Goal: Transaction & Acquisition: Purchase product/service

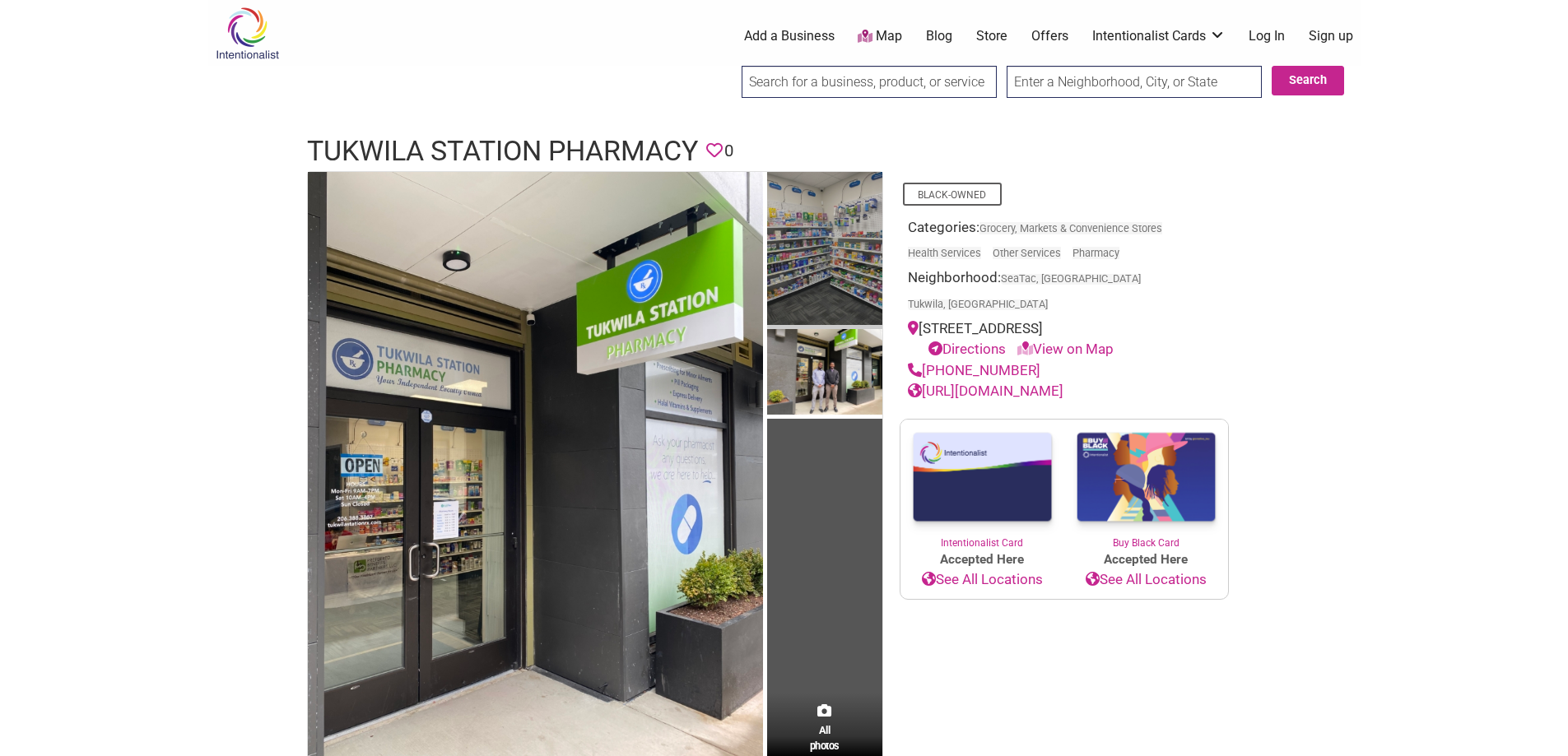
click at [849, 229] on img at bounding box center [825, 250] width 116 height 157
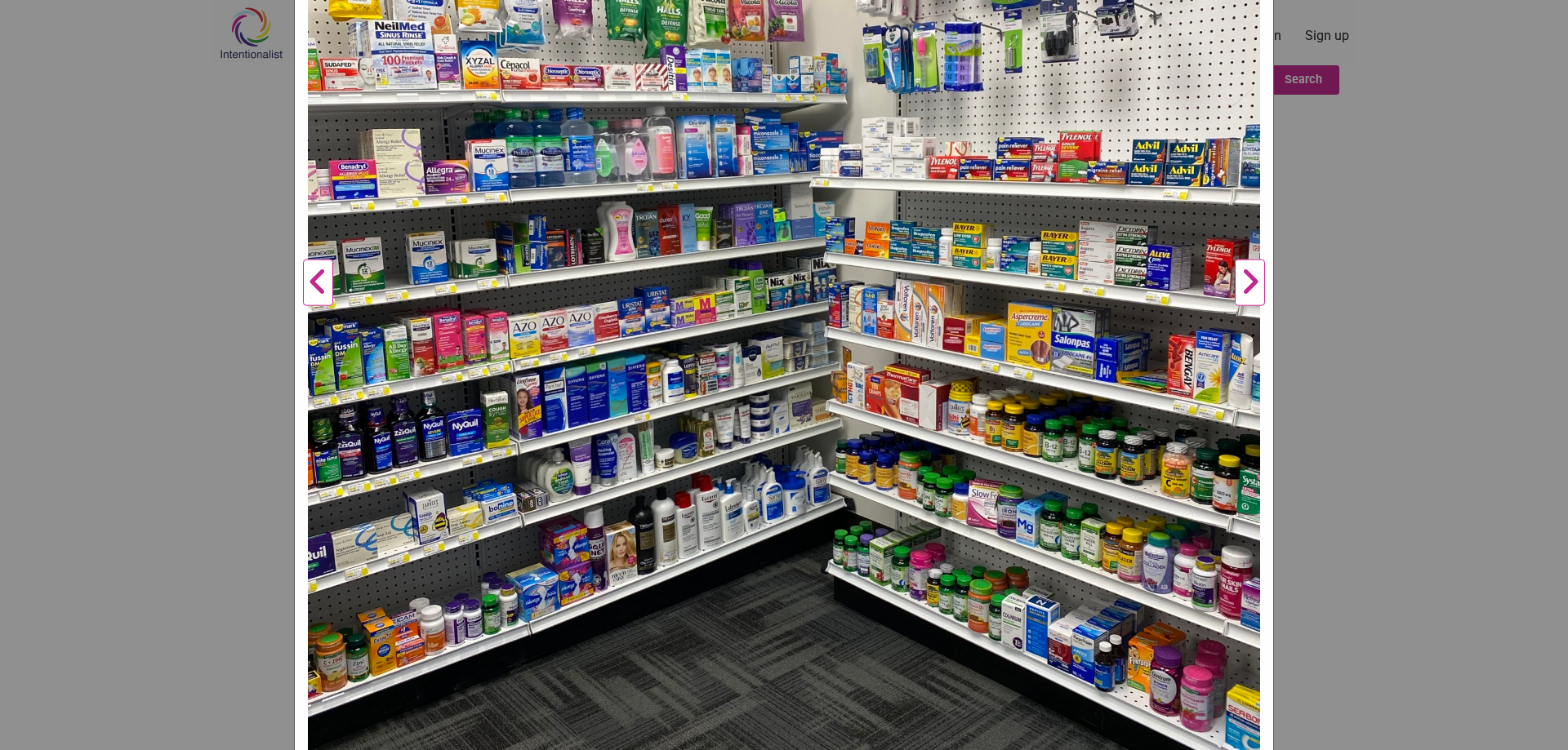
scroll to position [784, 0]
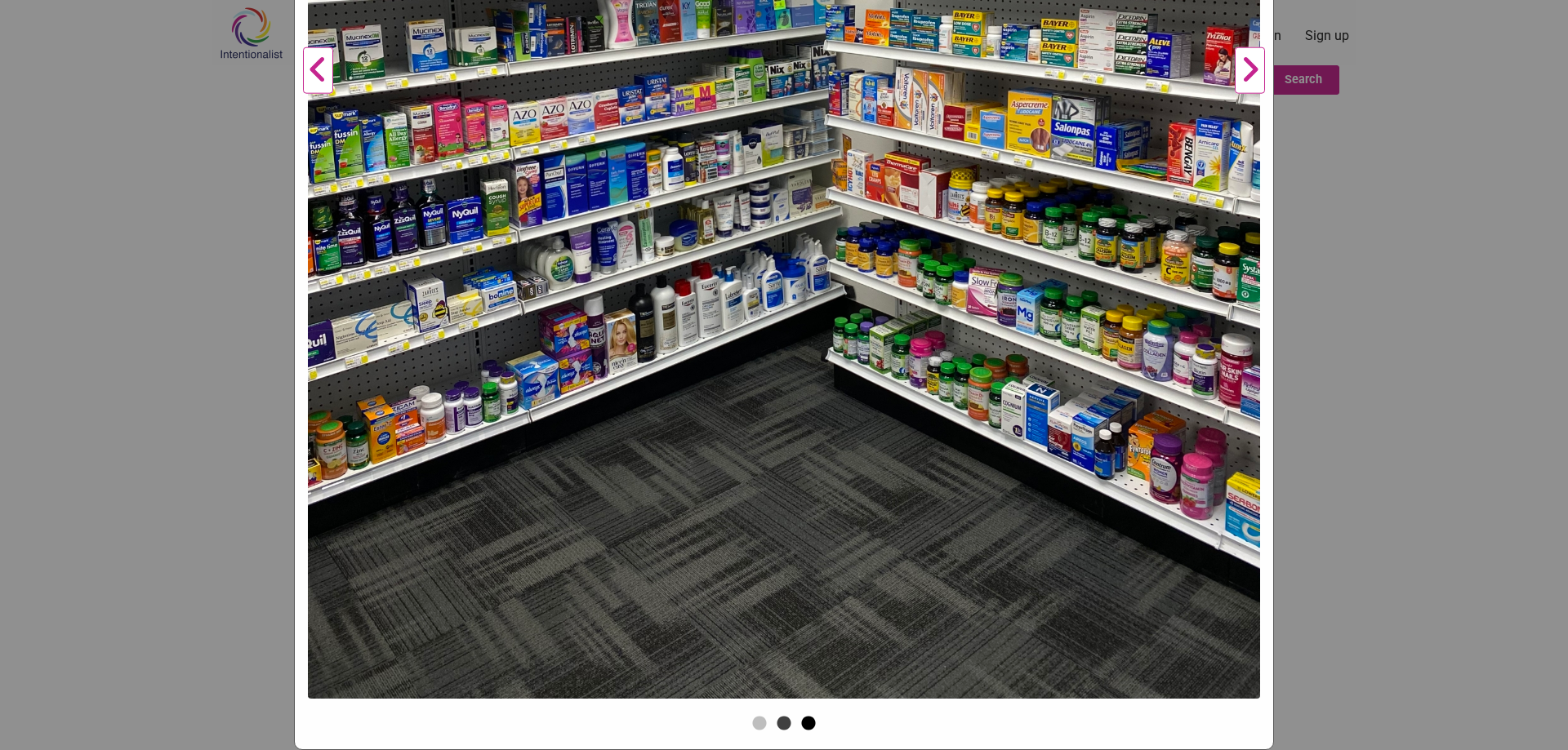
click at [800, 723] on button "3" at bounding box center [808, 724] width 16 height 16
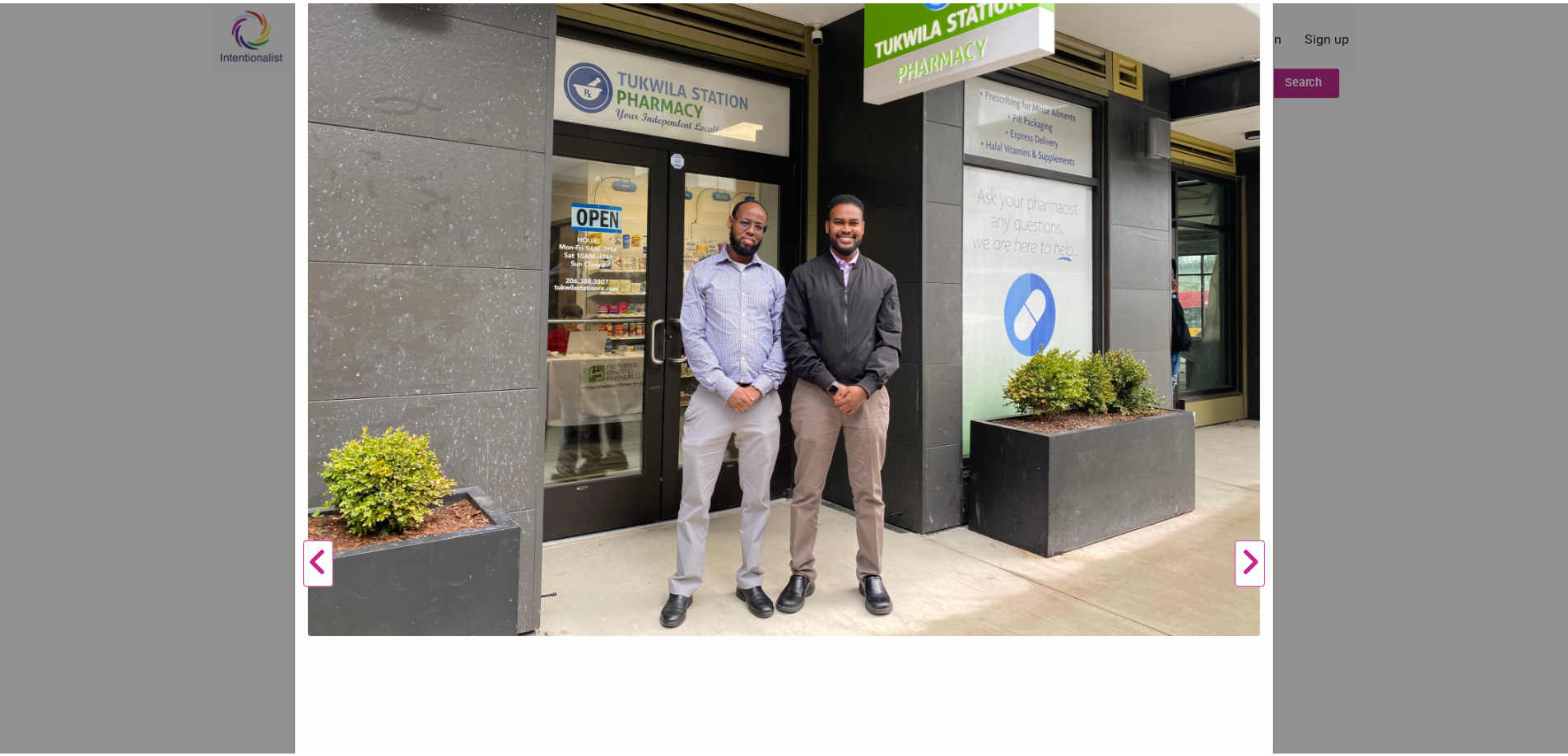
scroll to position [0, 0]
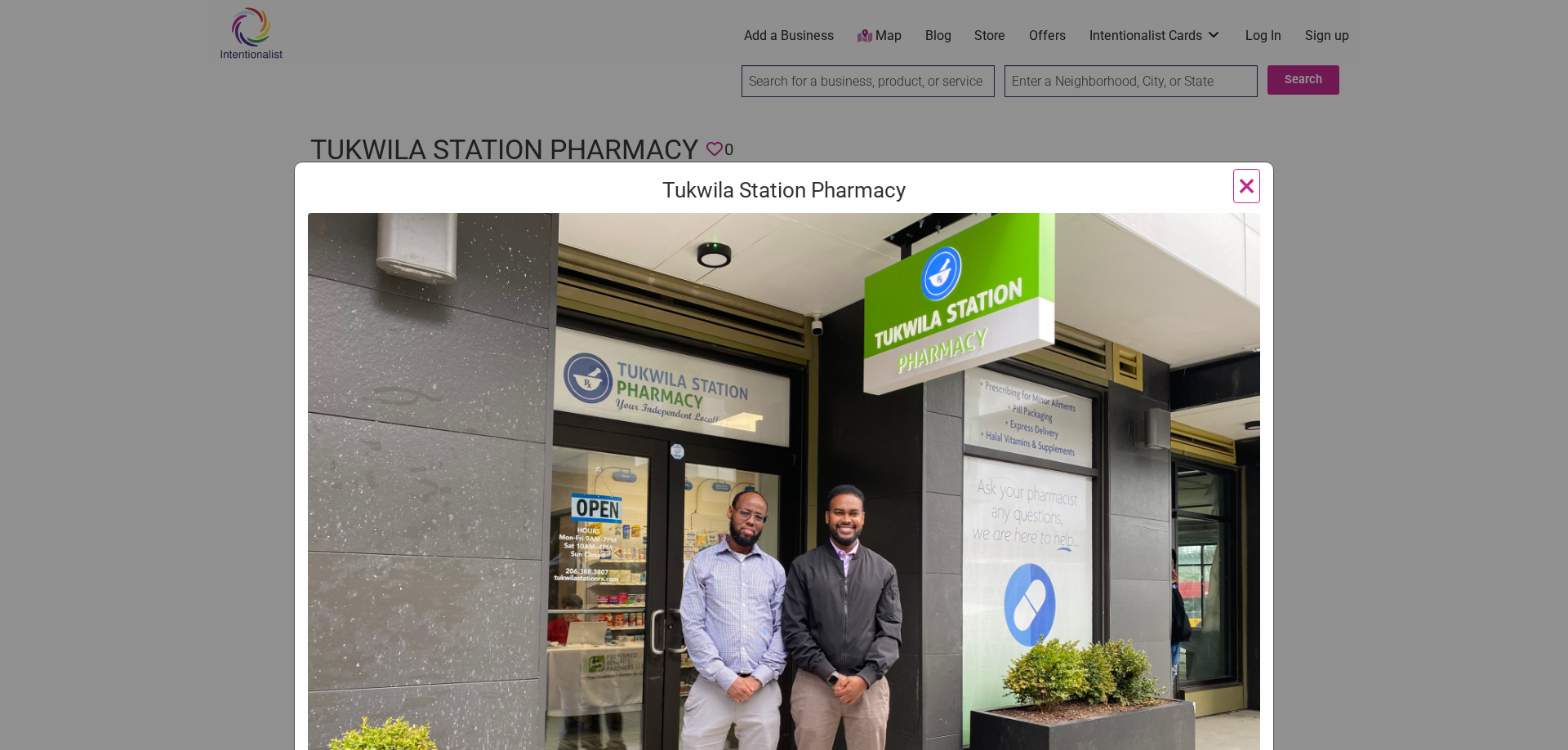
click at [1239, 187] on span "×" at bounding box center [1246, 185] width 17 height 39
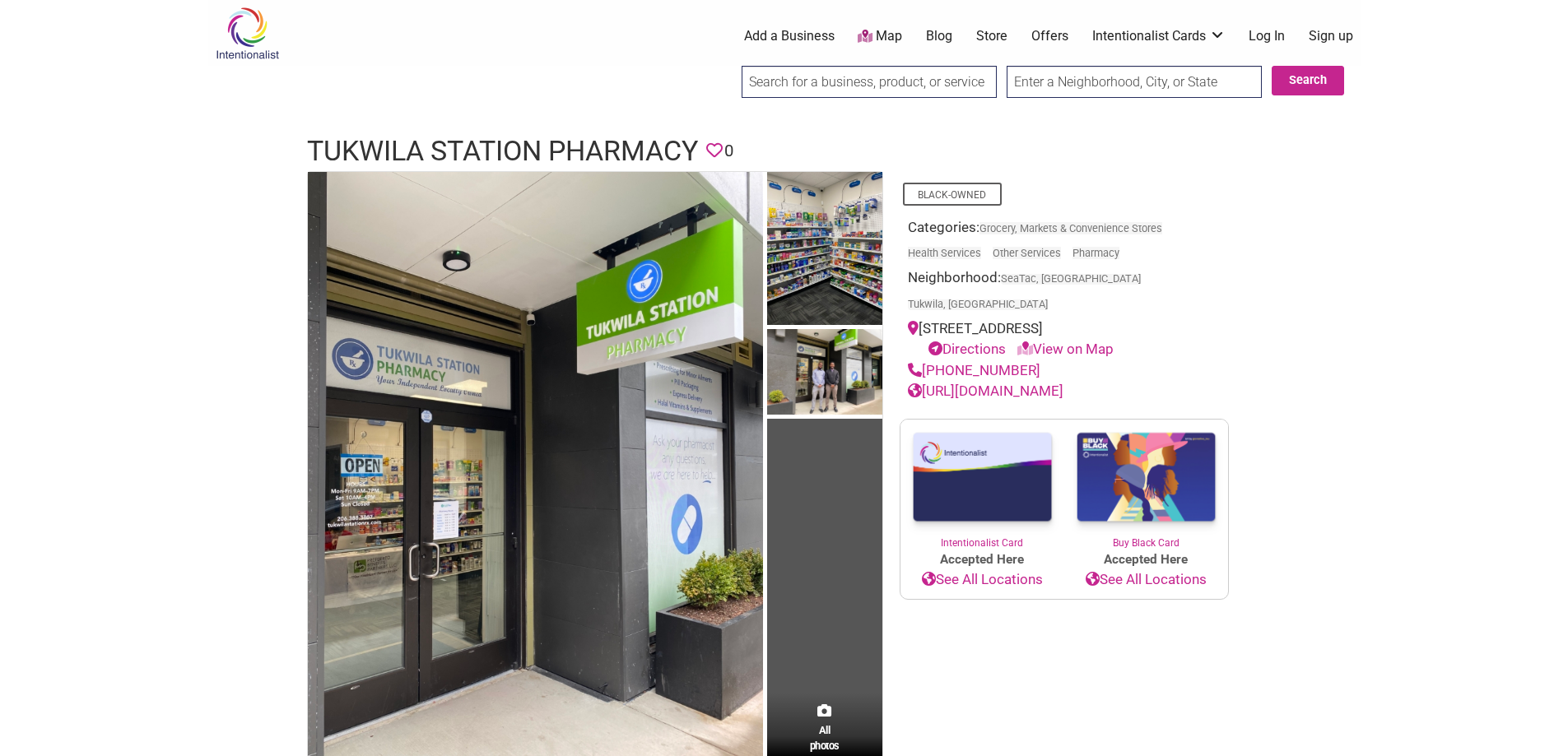
click at [1153, 537] on img at bounding box center [1145, 478] width 163 height 117
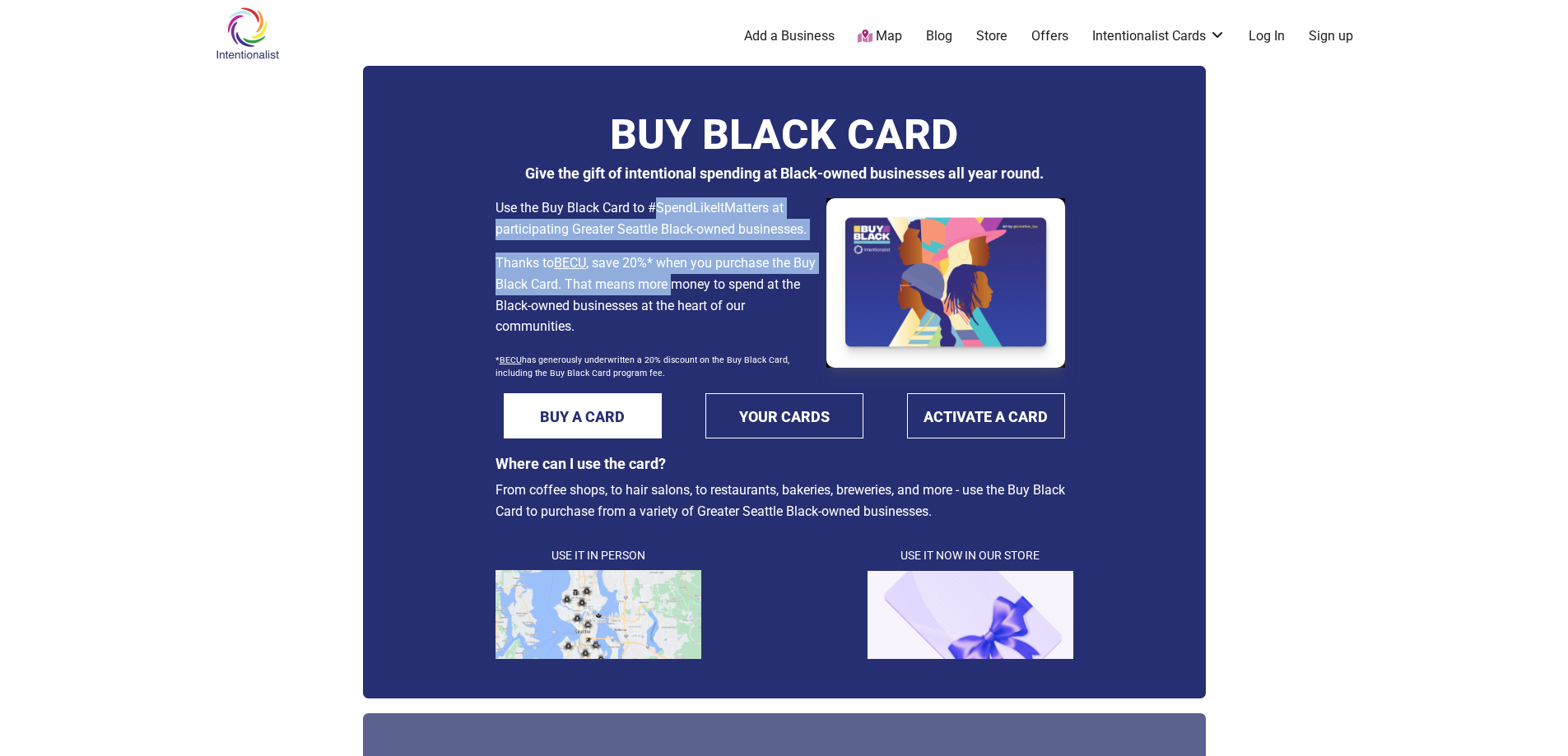
drag, startPoint x: 513, startPoint y: 206, endPoint x: 698, endPoint y: 293, distance: 204.4
click at [698, 293] on div "Use the Buy Black Card to #SpendLikeItMatters at participating Greater Seattle …" at bounding box center [657, 287] width 322 height 180
click at [698, 293] on p "Thanks to BECU , save 20%* when you purchase the Buy Black Card. That means mor…" at bounding box center [657, 294] width 322 height 84
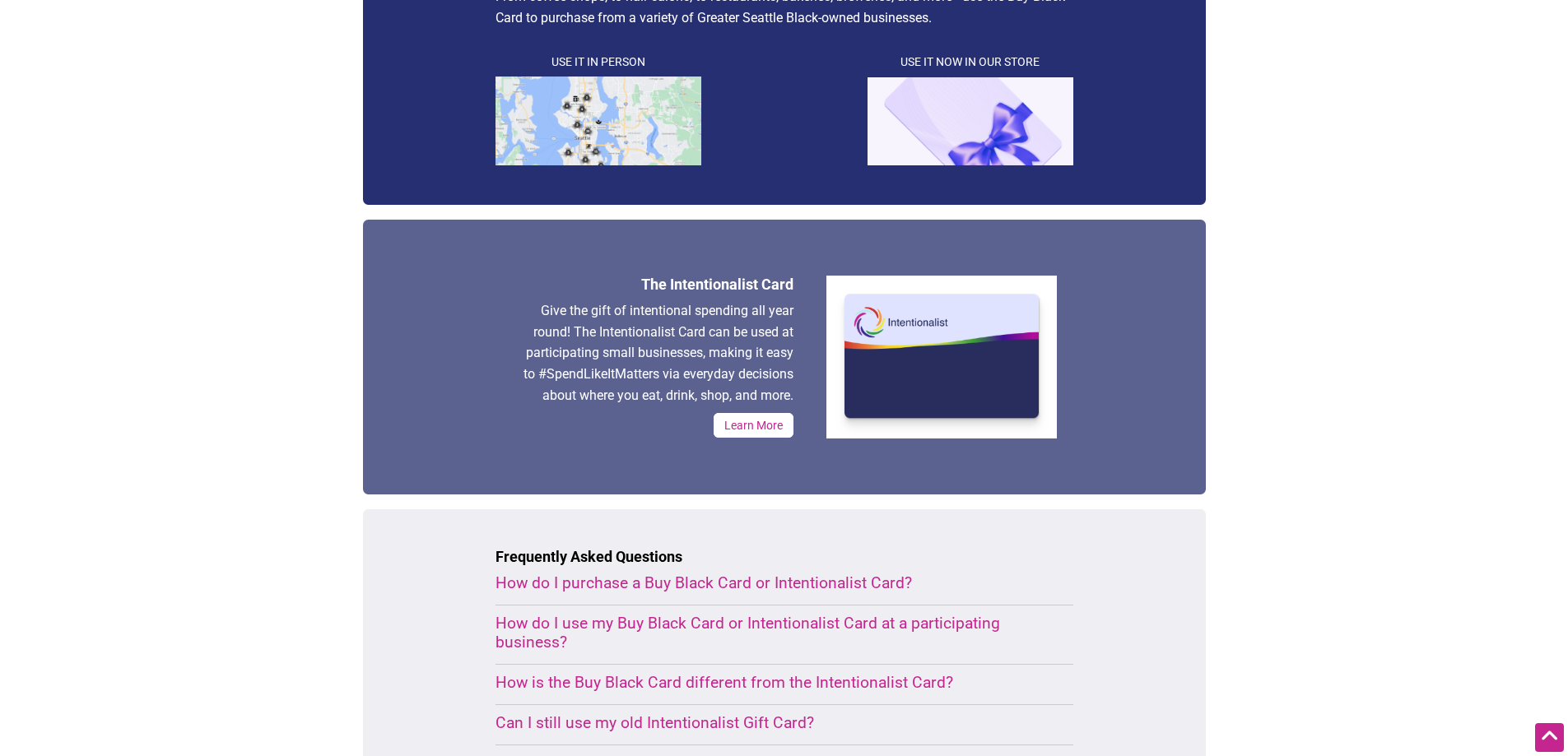
scroll to position [82, 0]
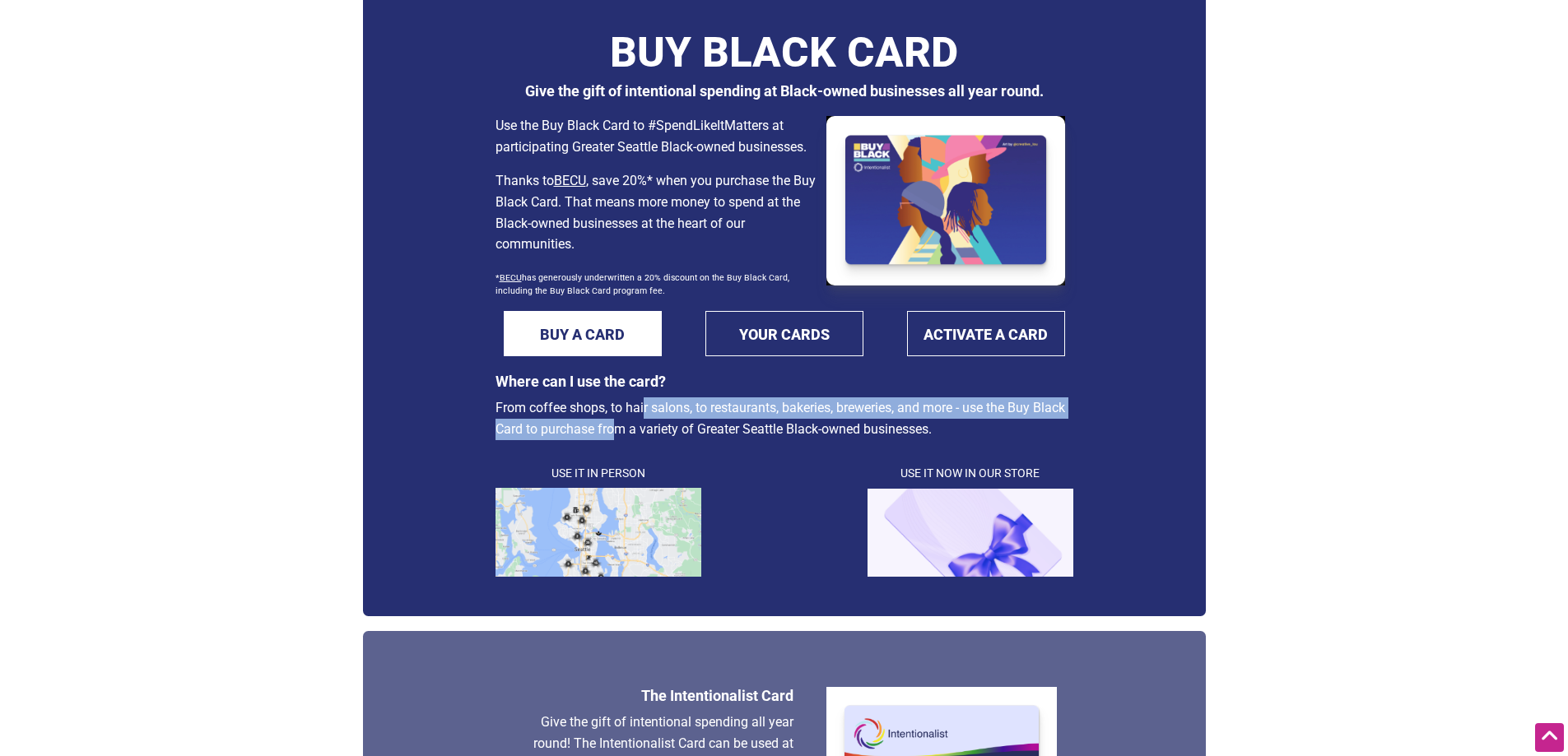
drag, startPoint x: 564, startPoint y: 407, endPoint x: 1068, endPoint y: 415, distance: 504.1
click at [1068, 415] on p "From coffee shops, to hair salons, to restaurants, bakeries, breweries, and mor…" at bounding box center [785, 418] width 578 height 42
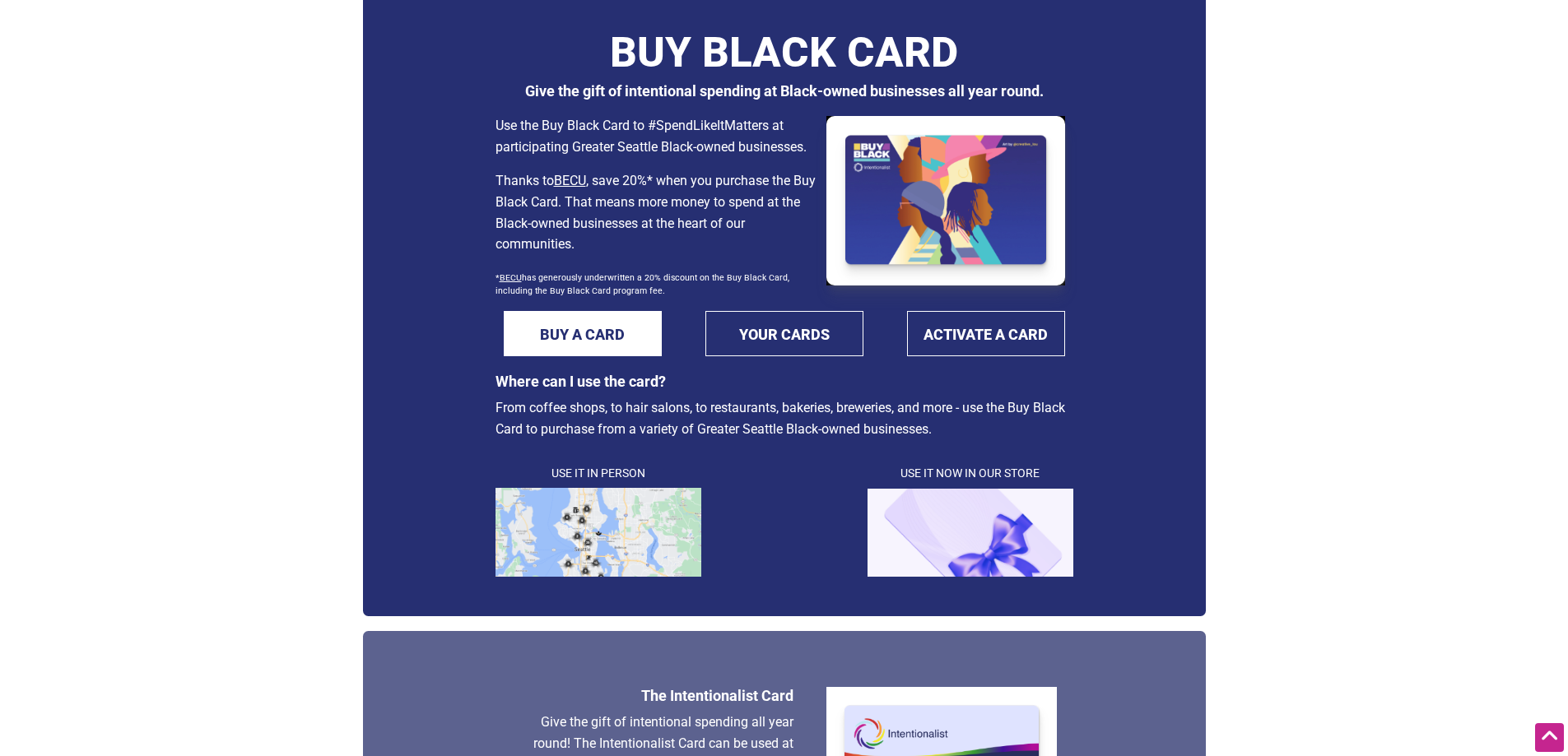
click at [1062, 432] on p "From coffee shops, to hair salons, to restaurants, bakeries, breweries, and mor…" at bounding box center [785, 418] width 578 height 42
drag, startPoint x: 601, startPoint y: 418, endPoint x: 923, endPoint y: 435, distance: 322.4
click at [923, 435] on p "From coffee shops, to hair salons, to restaurants, bakeries, breweries, and mor…" at bounding box center [785, 418] width 578 height 42
click at [611, 350] on link "BUY A CARD" at bounding box center [583, 333] width 158 height 45
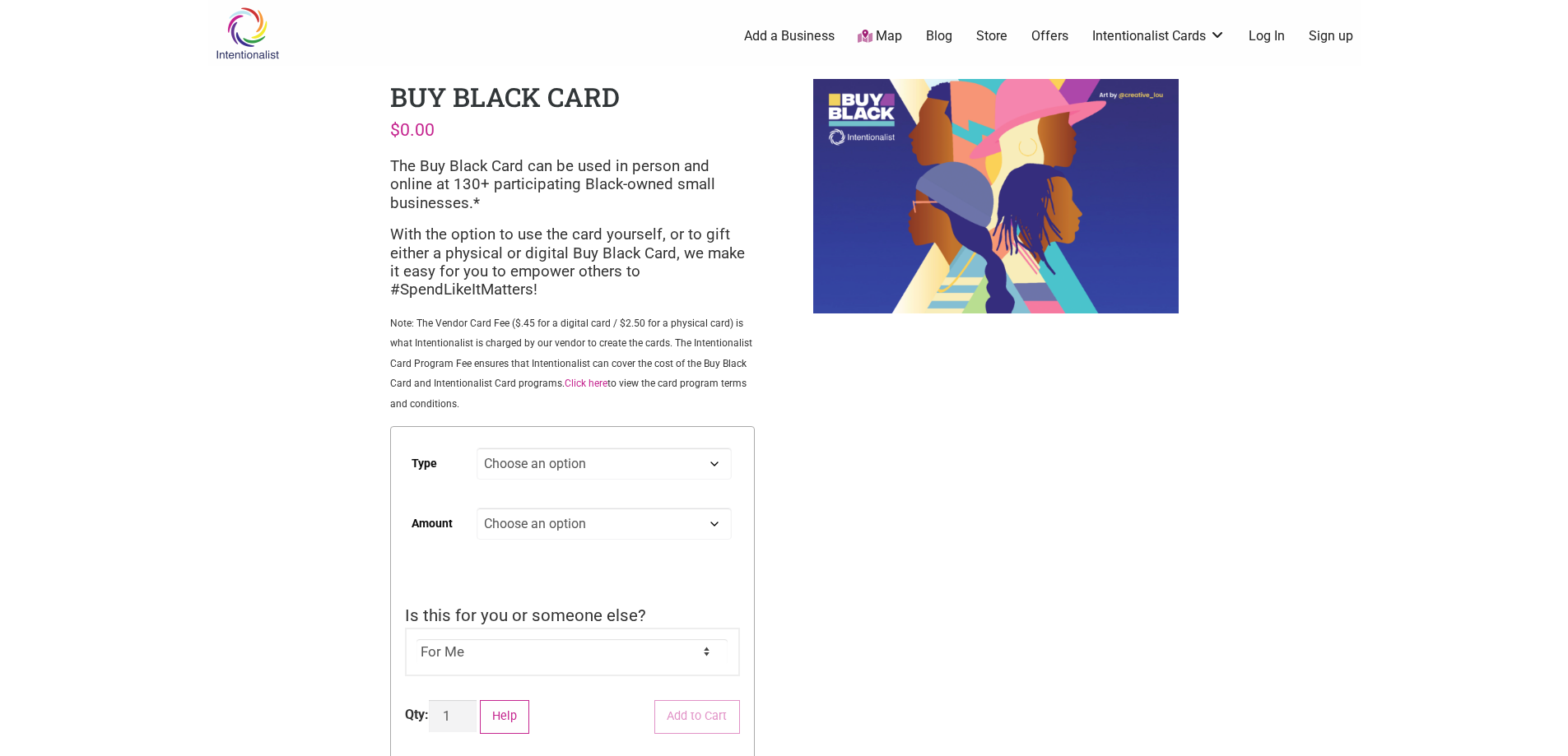
click at [596, 460] on select "Choose an option Digital Physical" at bounding box center [604, 464] width 255 height 33
click at [311, 441] on div "Intentionalist Spend like it matters 0 Add a Business Map Blog Store Offers Int…" at bounding box center [785, 621] width 1153 height 1243
click at [535, 525] on select "Choose an option Custom 25 50 100 150 200 250 500" at bounding box center [604, 524] width 255 height 33
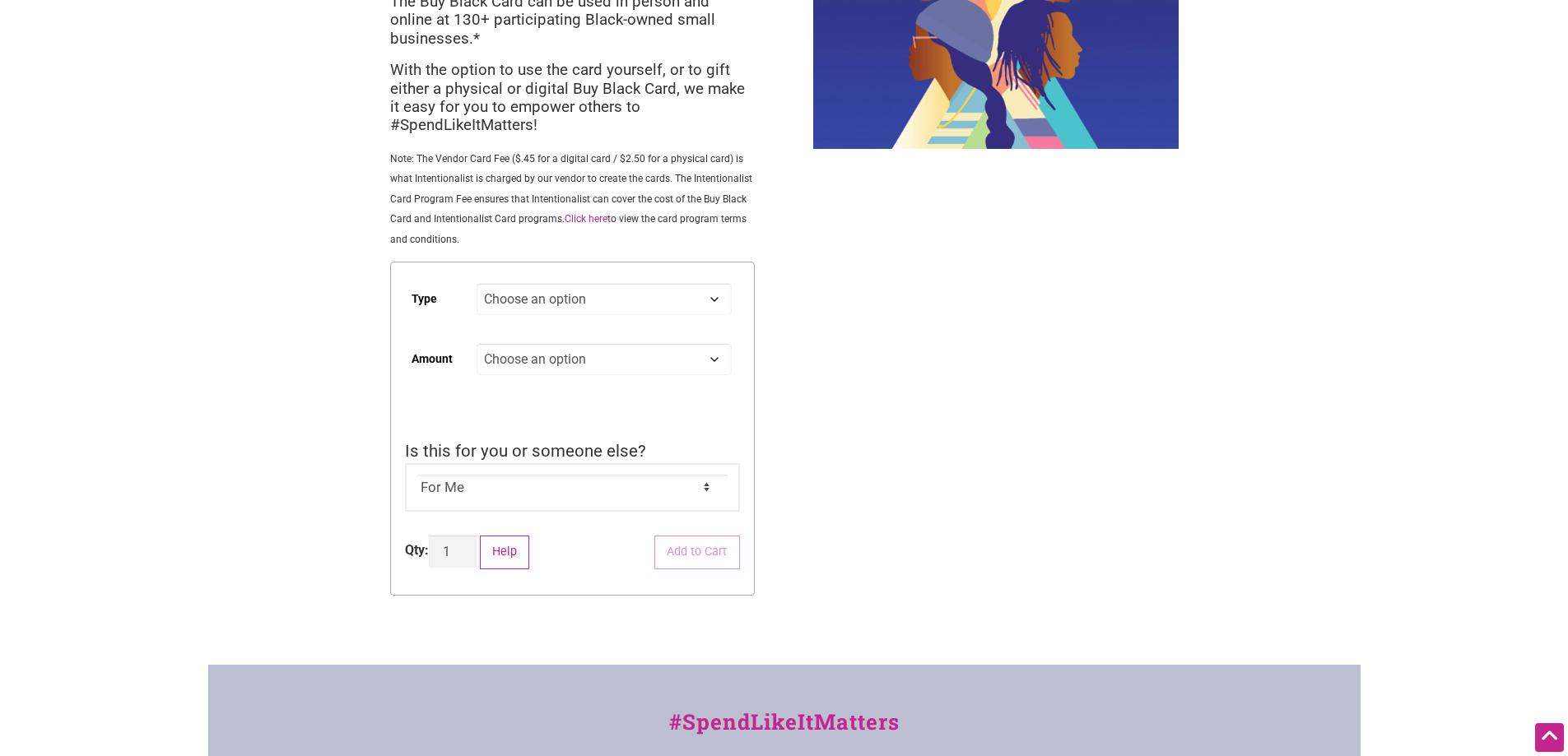
click at [614, 492] on select "For Me For Someone Else" at bounding box center [572, 487] width 311 height 24
click at [612, 493] on select "For Me For Someone Else" at bounding box center [572, 487] width 311 height 24
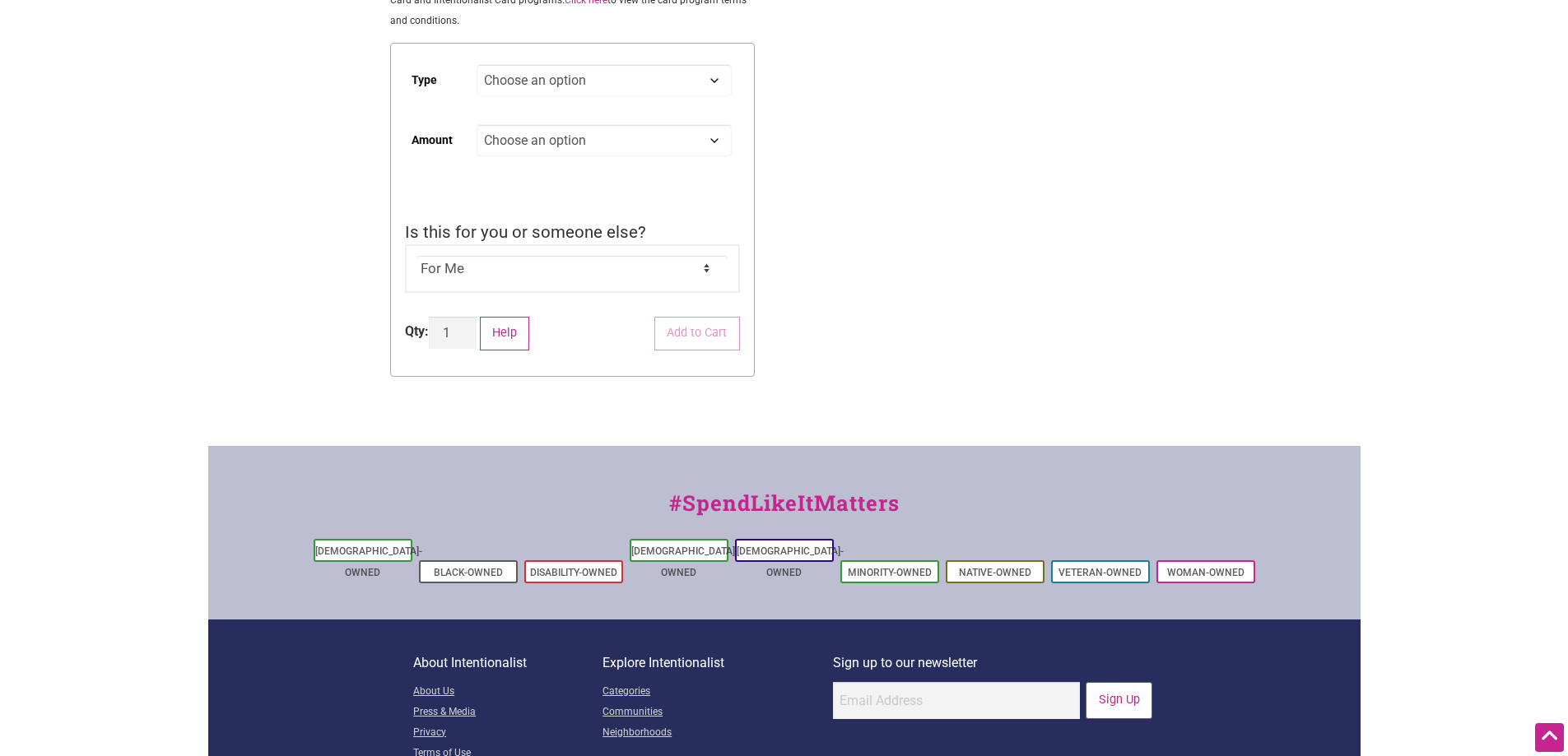
scroll to position [302, 0]
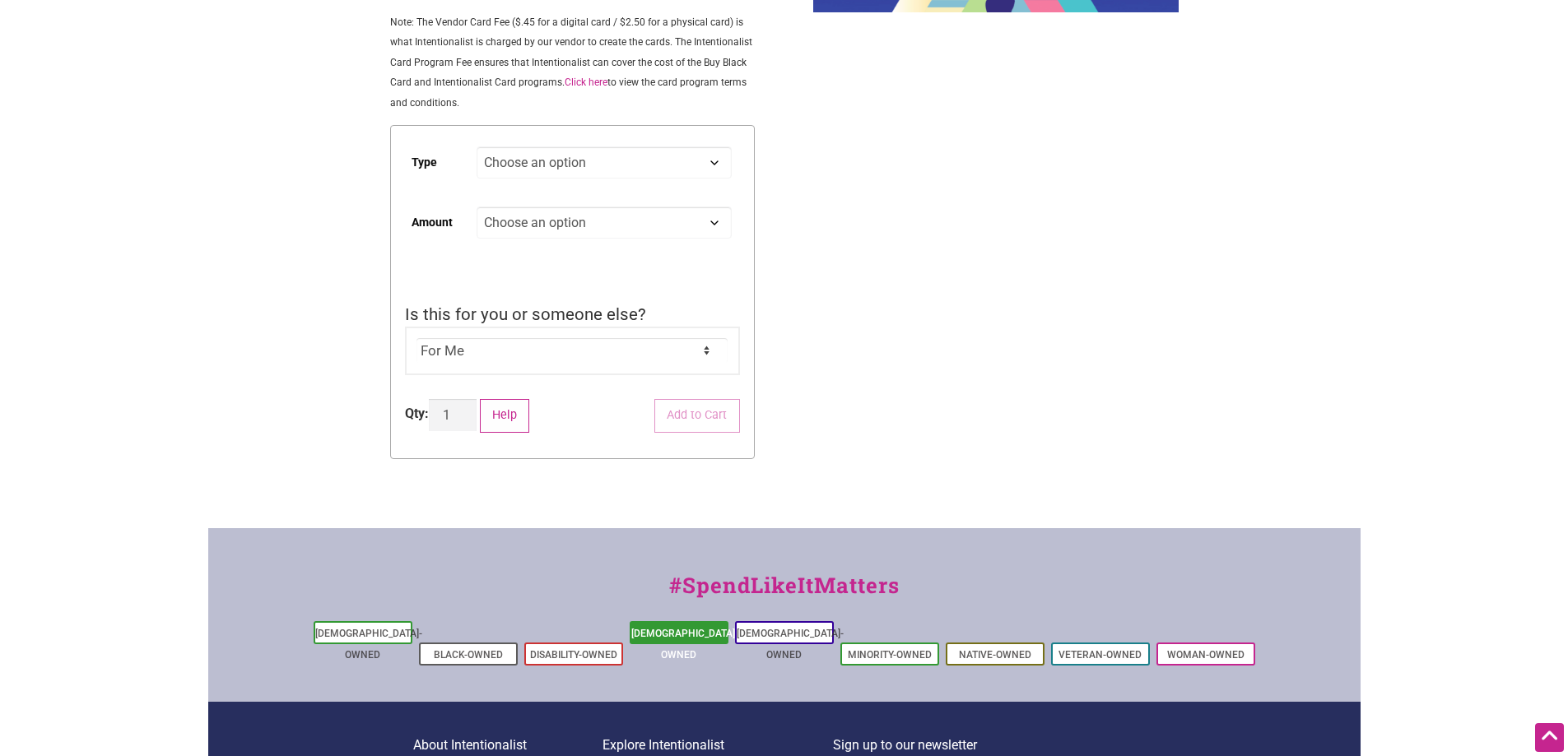
click at [677, 639] on link "[DEMOGRAPHIC_DATA]-Owned" at bounding box center [685, 644] width 107 height 33
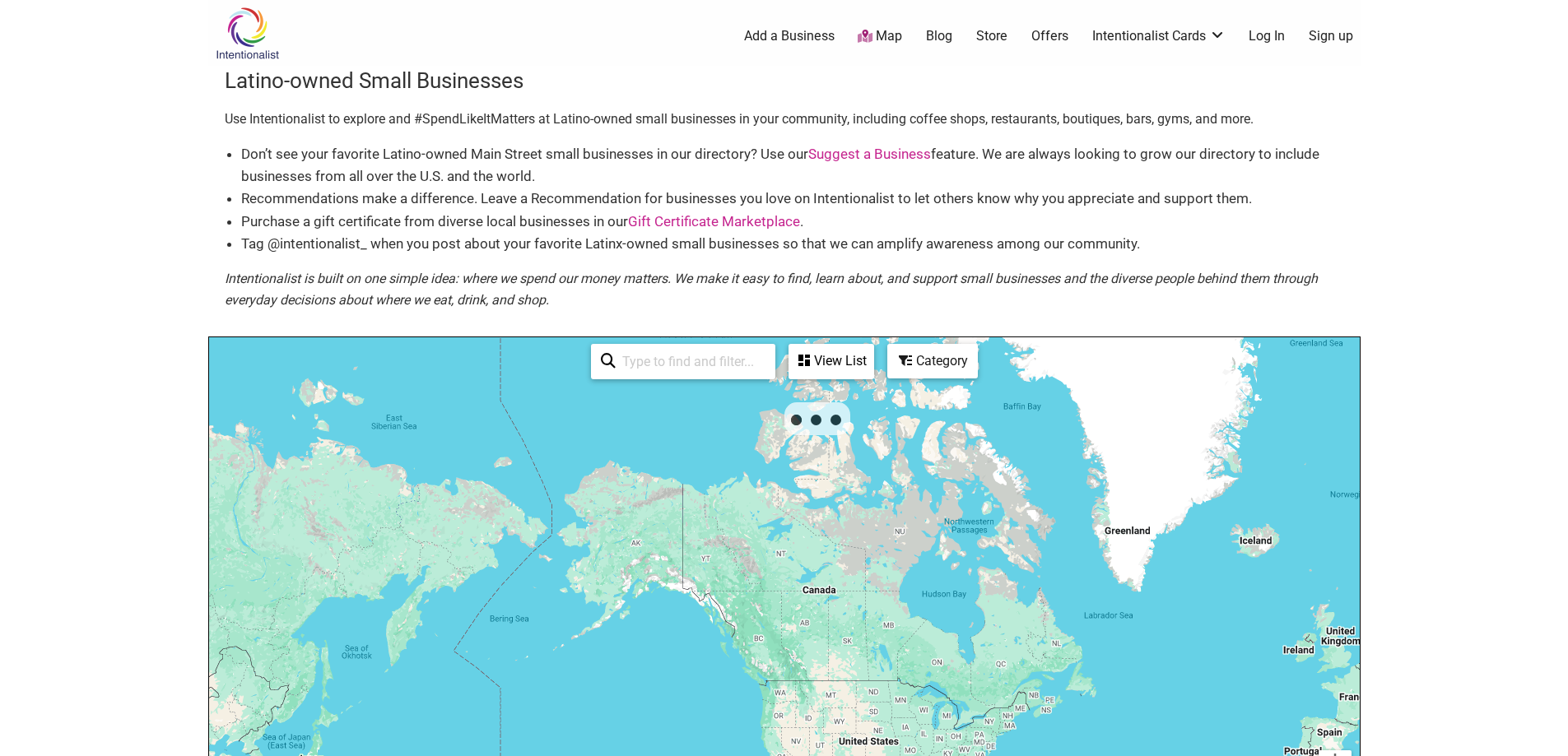
scroll to position [247, 0]
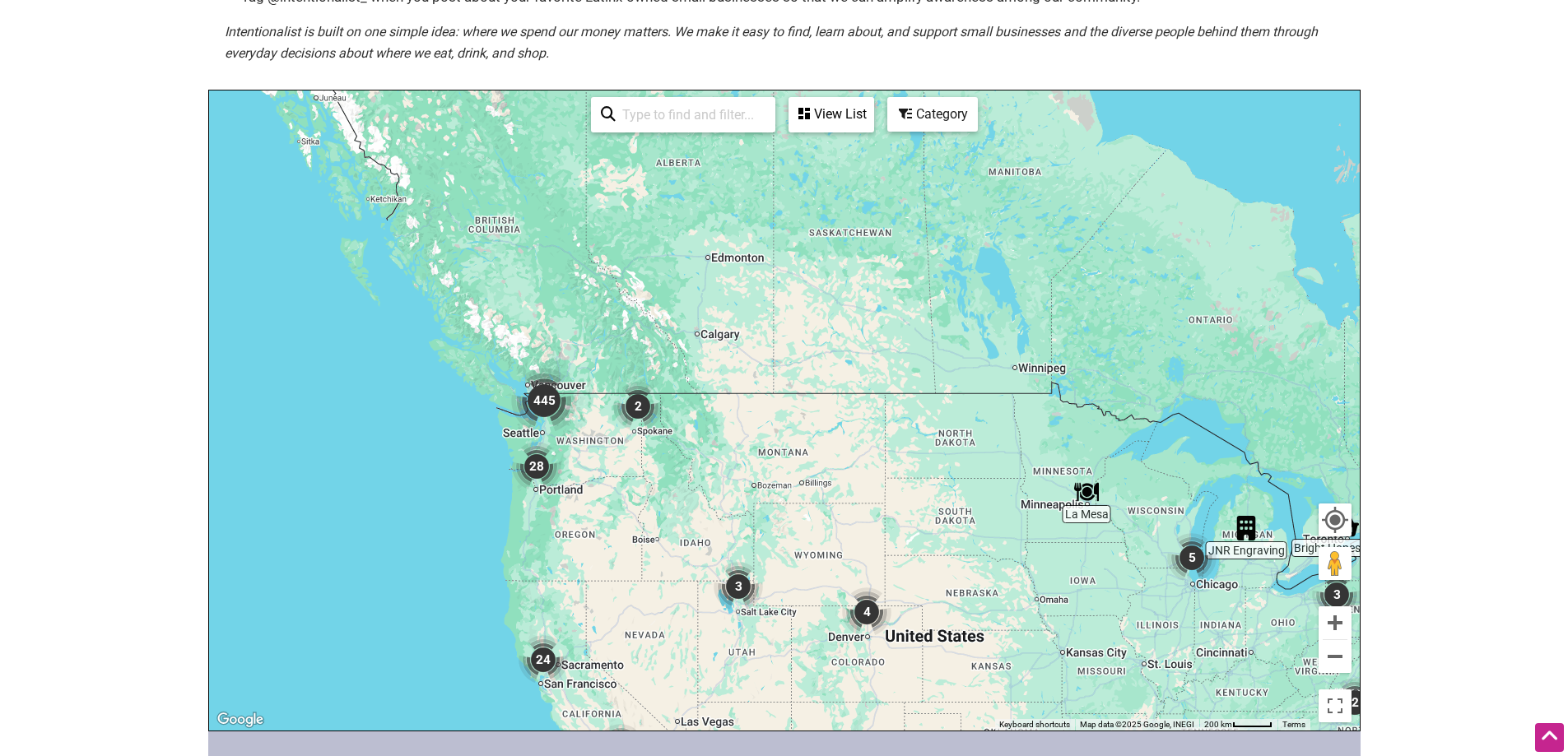
drag, startPoint x: 383, startPoint y: 204, endPoint x: 588, endPoint y: 435, distance: 308.8
click at [588, 435] on div "To navigate, press the arrow keys." at bounding box center [784, 410] width 1151 height 640
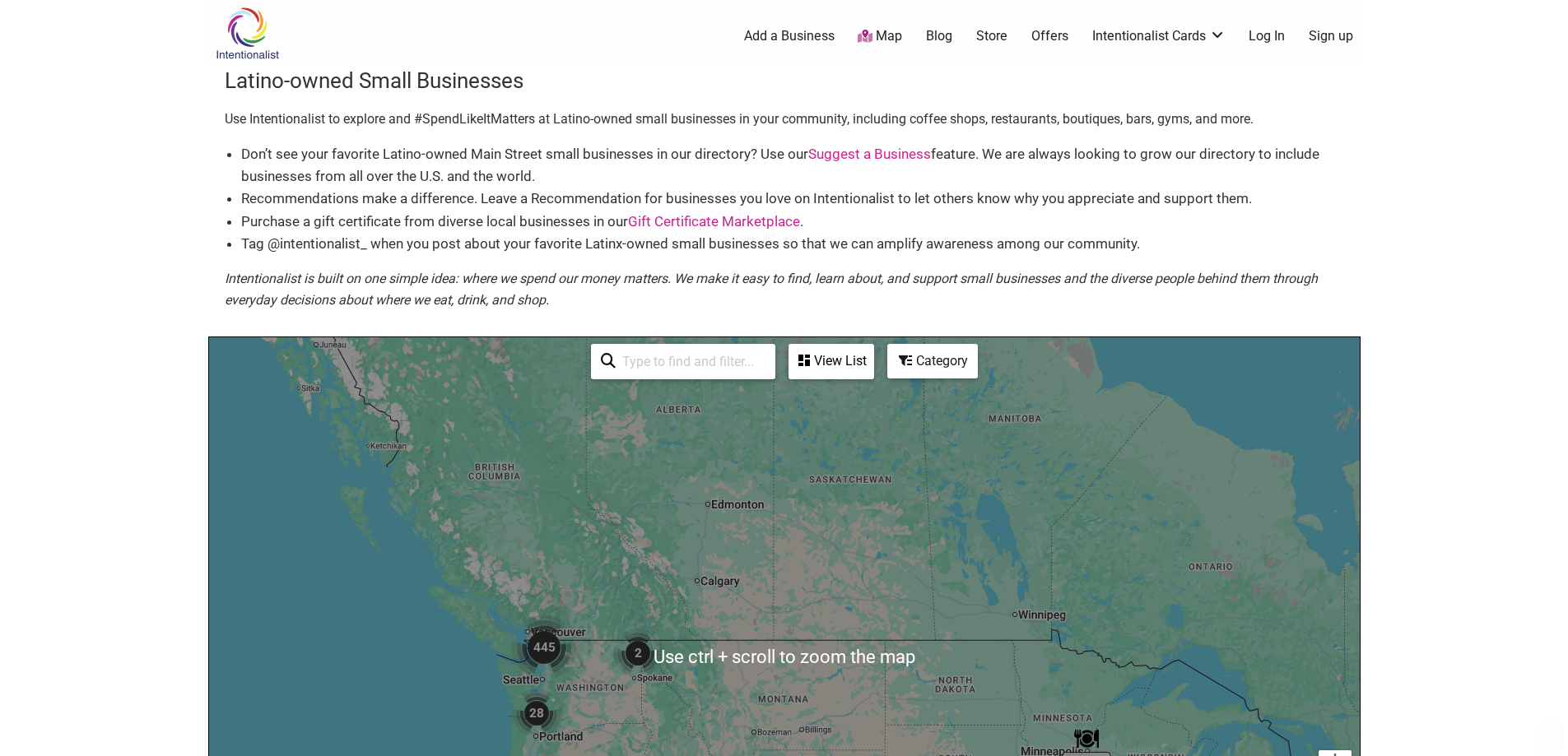
scroll to position [164, 0]
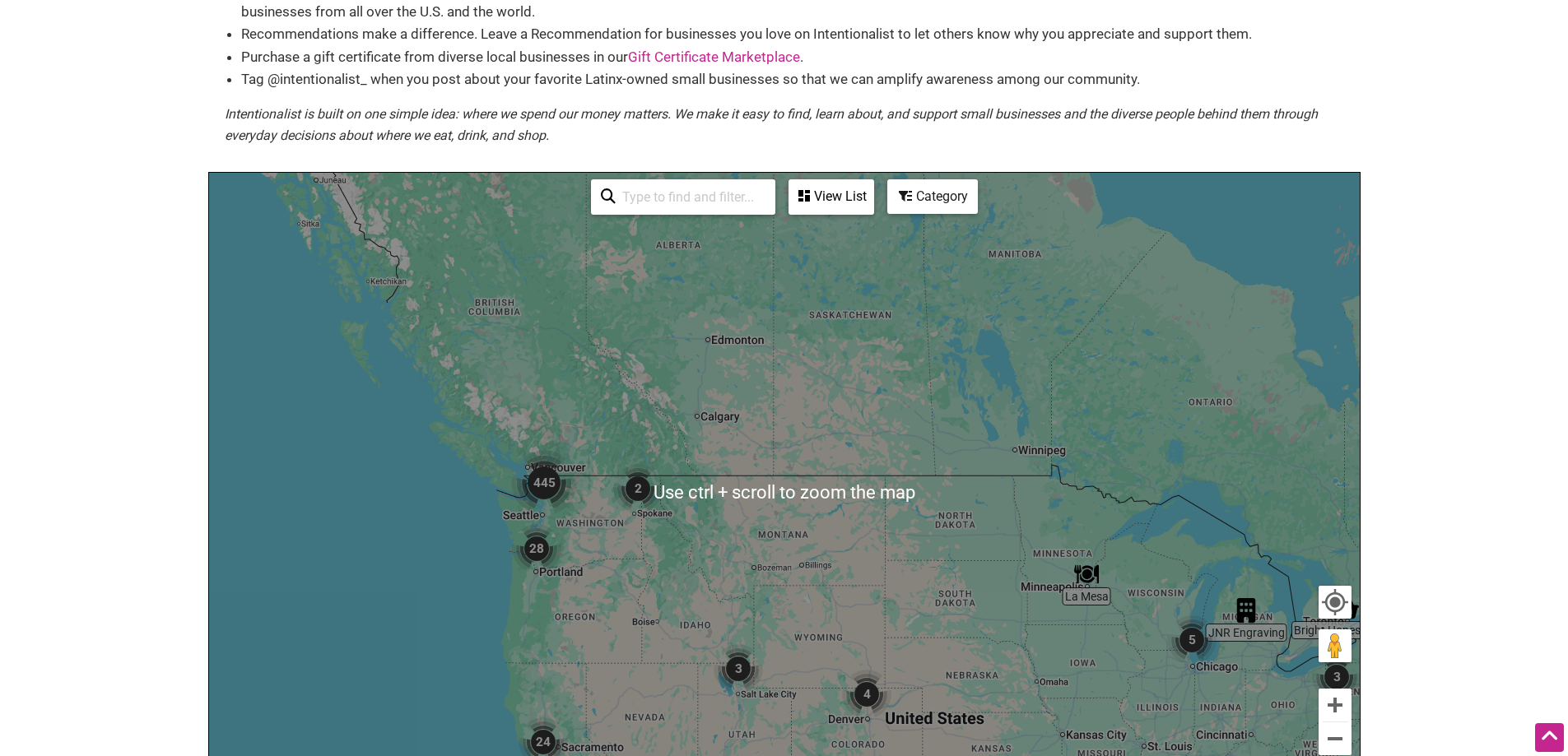
click at [572, 441] on div "To navigate, press the arrow keys." at bounding box center [784, 492] width 1151 height 640
click at [537, 478] on img "445" at bounding box center [544, 482] width 66 height 66
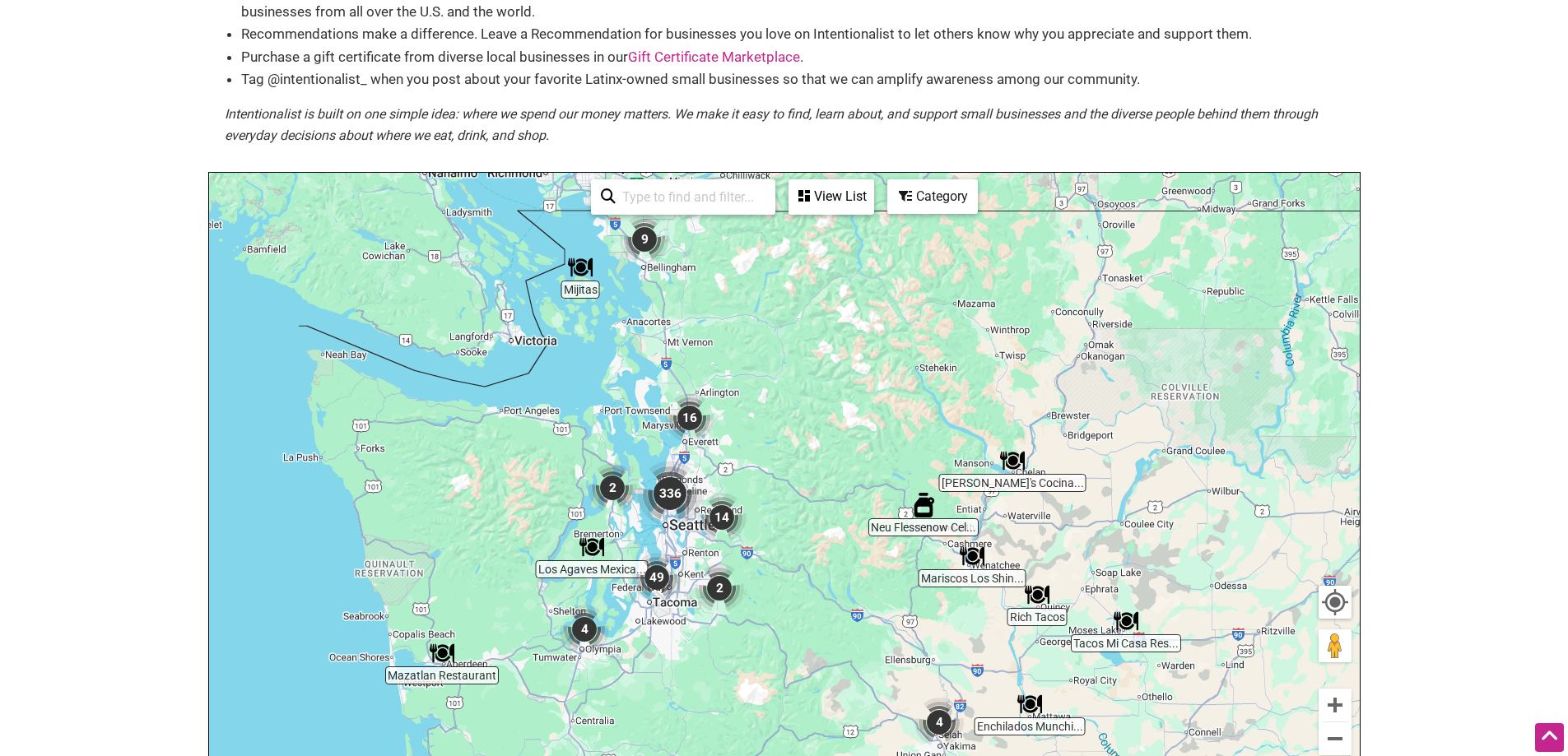
click at [654, 574] on img "49" at bounding box center [657, 577] width 50 height 50
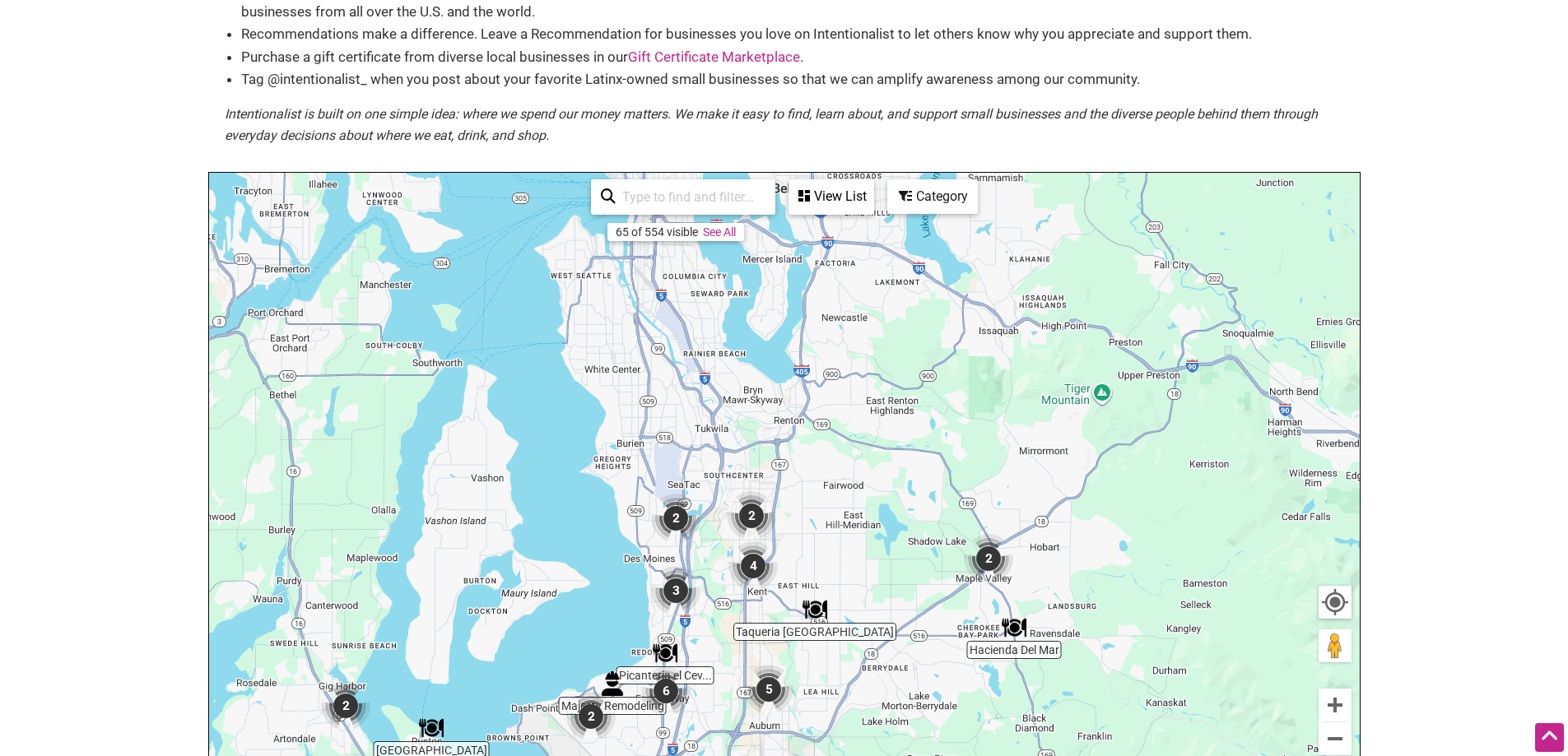
drag, startPoint x: 932, startPoint y: 305, endPoint x: 744, endPoint y: 637, distance: 381.5
click at [744, 637] on div "To navigate, press the arrow keys." at bounding box center [784, 492] width 1151 height 640
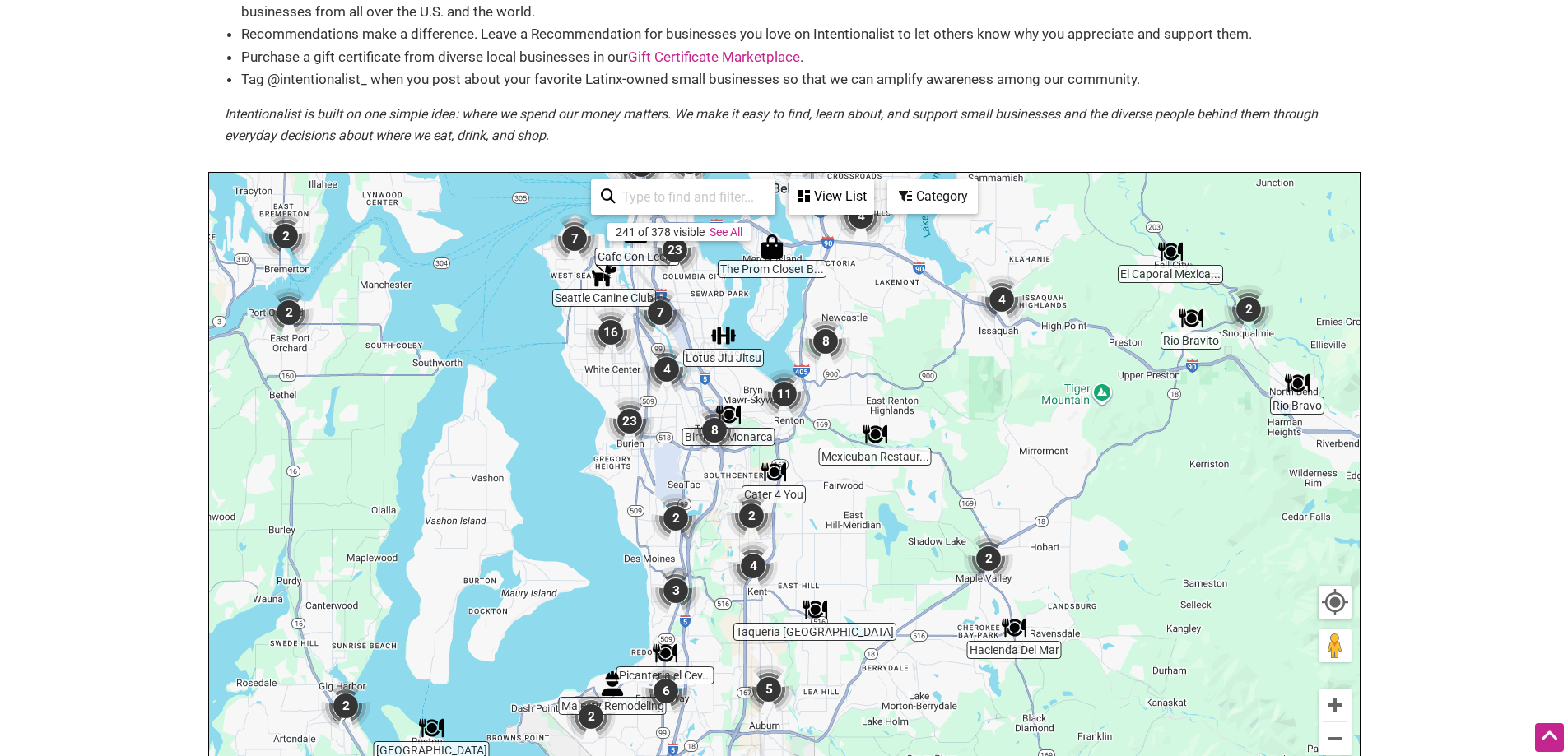
click at [662, 367] on img "4" at bounding box center [667, 369] width 50 height 50
click at [664, 372] on img "4" at bounding box center [667, 369] width 50 height 50
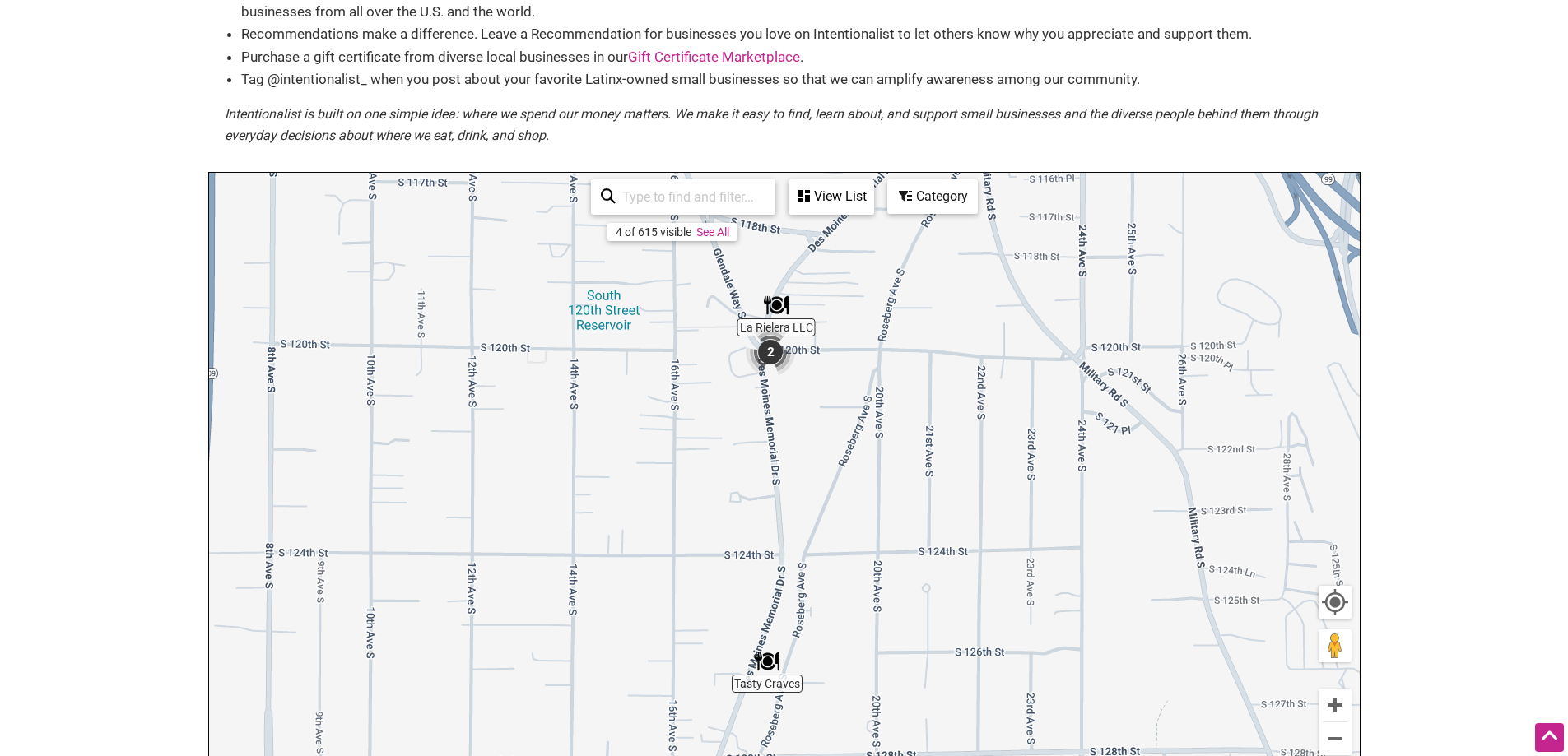
drag, startPoint x: 757, startPoint y: 412, endPoint x: 747, endPoint y: 435, distance: 25.1
click at [747, 435] on div "To navigate, press the arrow keys." at bounding box center [784, 492] width 1151 height 640
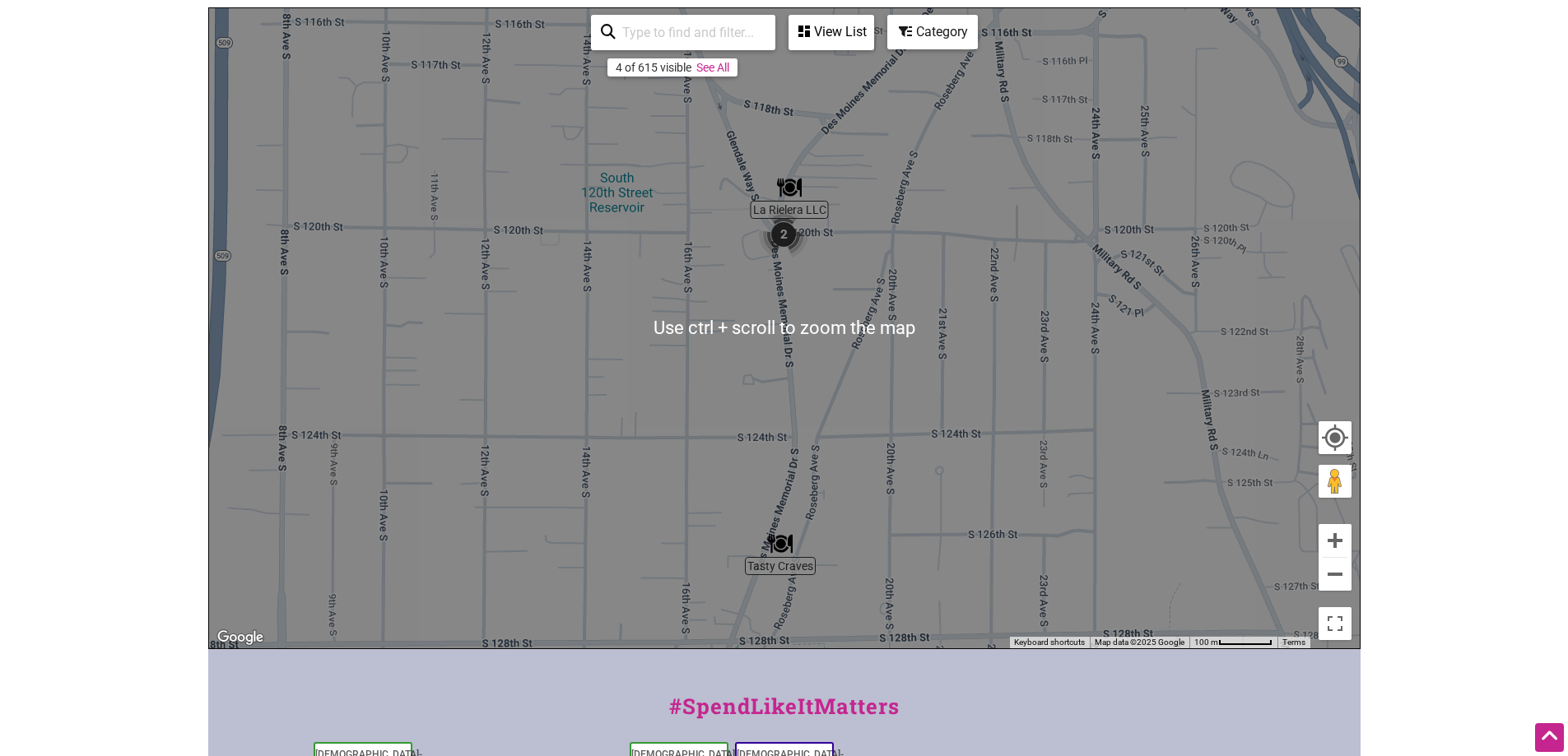
scroll to position [247, 0]
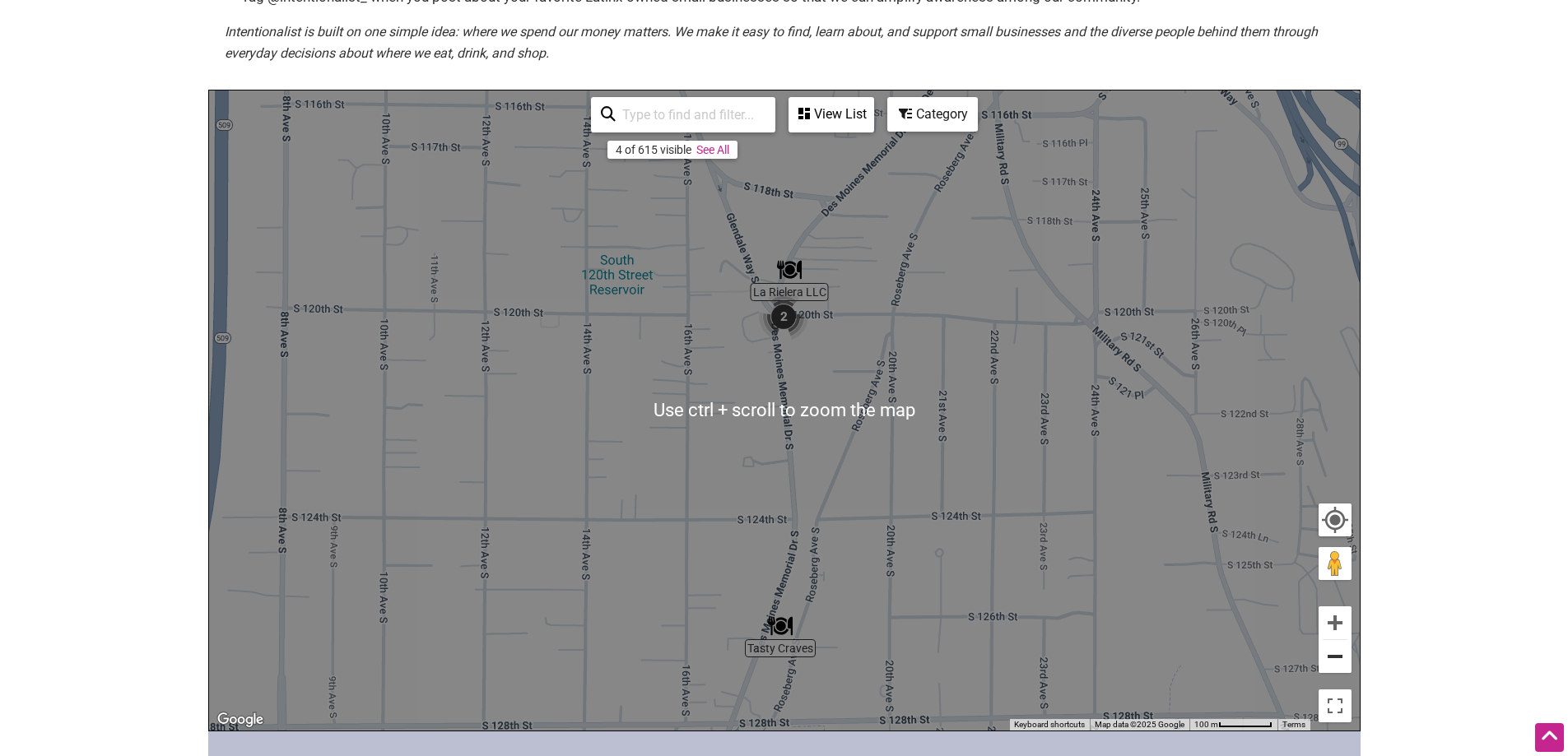
click at [1330, 658] on button "Zoom out" at bounding box center [1335, 657] width 33 height 33
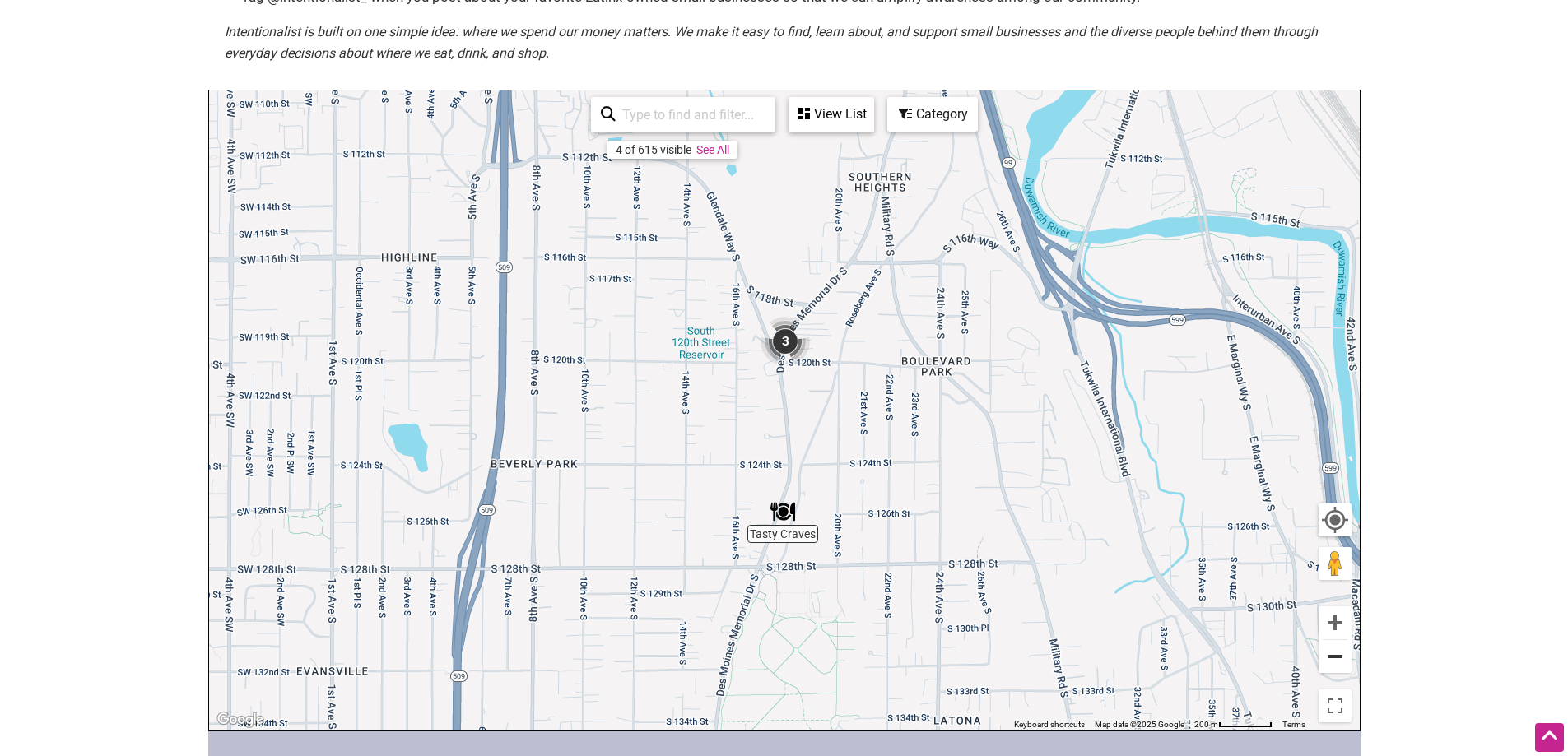
click at [1330, 658] on button "Zoom out" at bounding box center [1335, 657] width 33 height 33
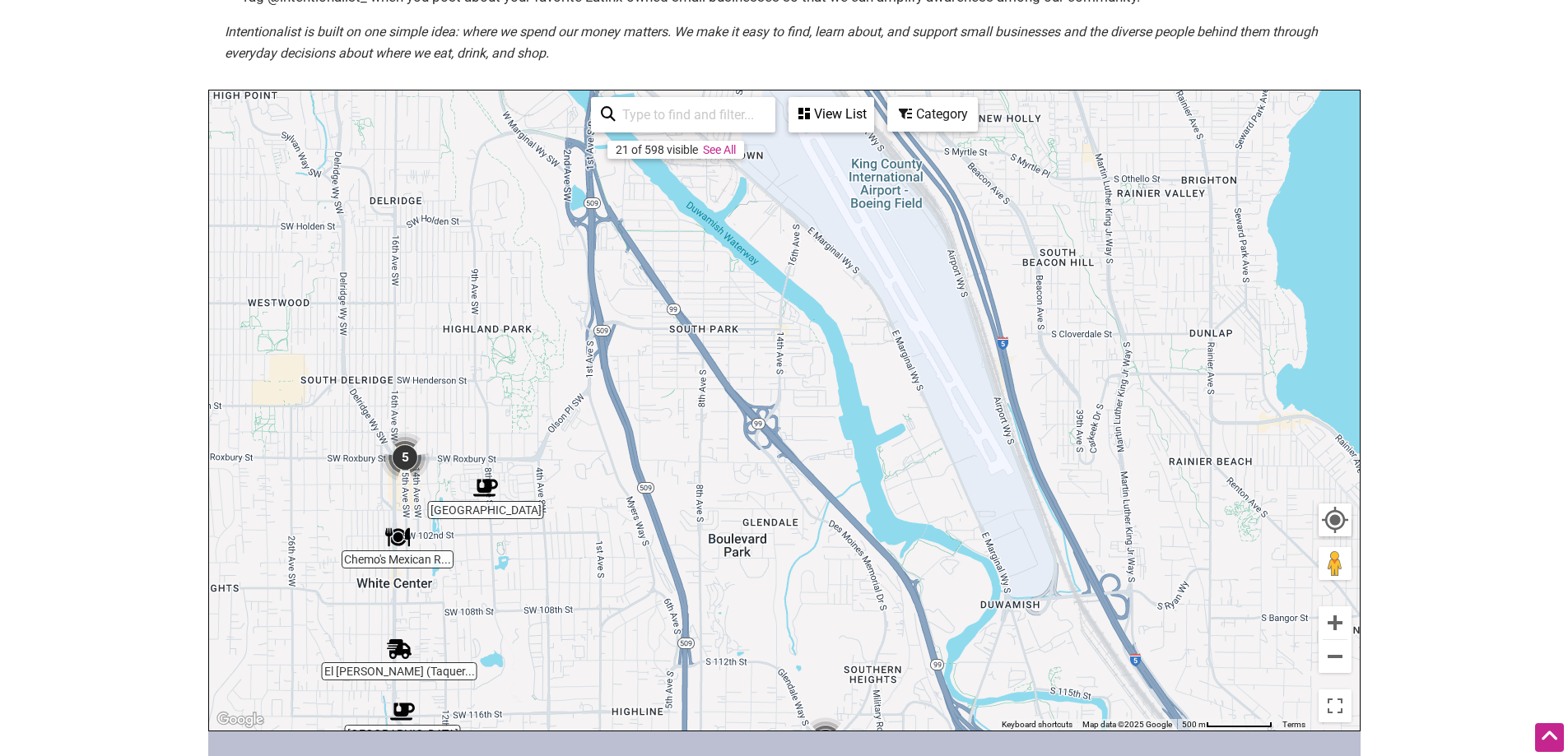
drag, startPoint x: 877, startPoint y: 258, endPoint x: 918, endPoint y: 645, distance: 389.2
click at [918, 645] on div "To navigate, press the arrow keys." at bounding box center [784, 410] width 1151 height 640
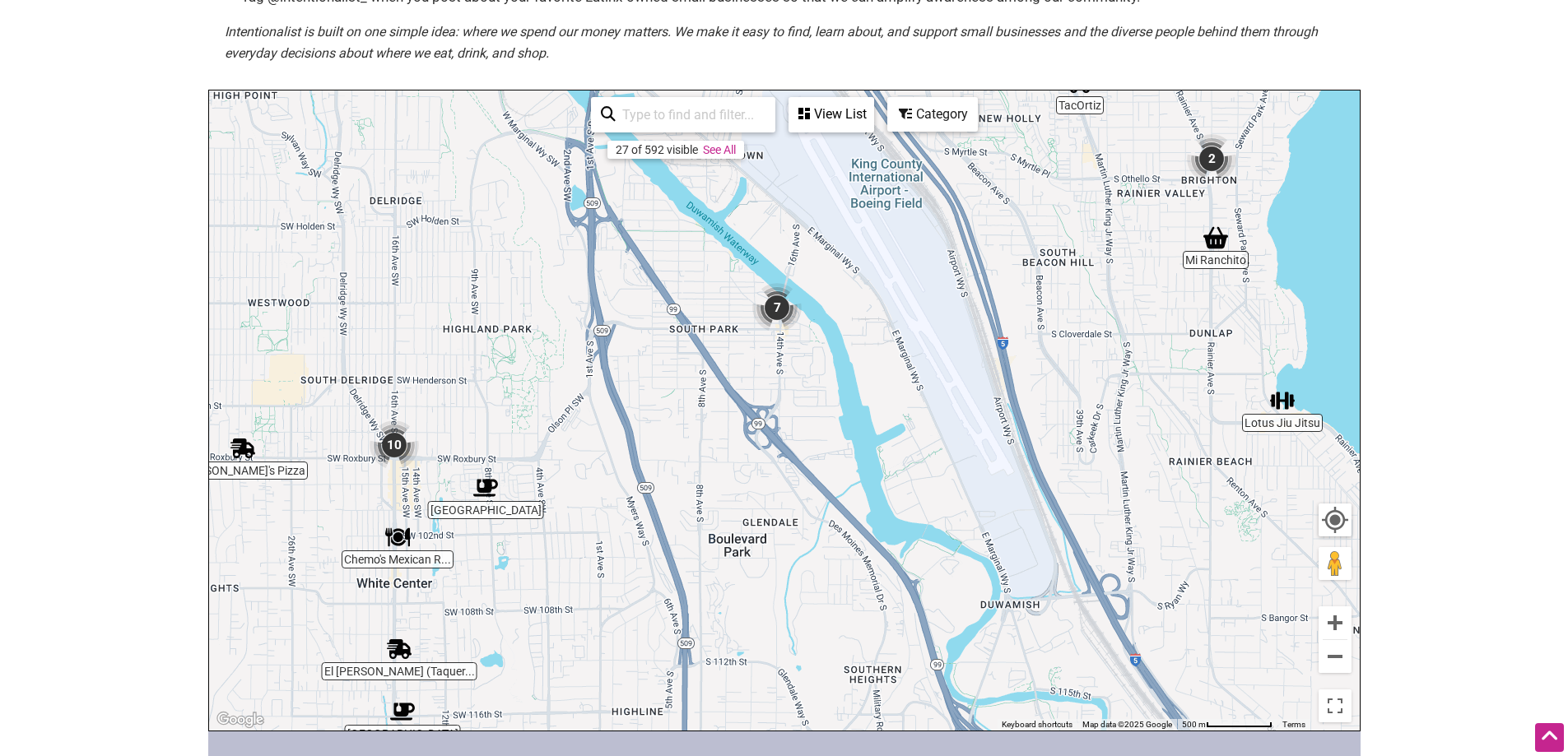
click at [773, 313] on img "7" at bounding box center [777, 307] width 50 height 50
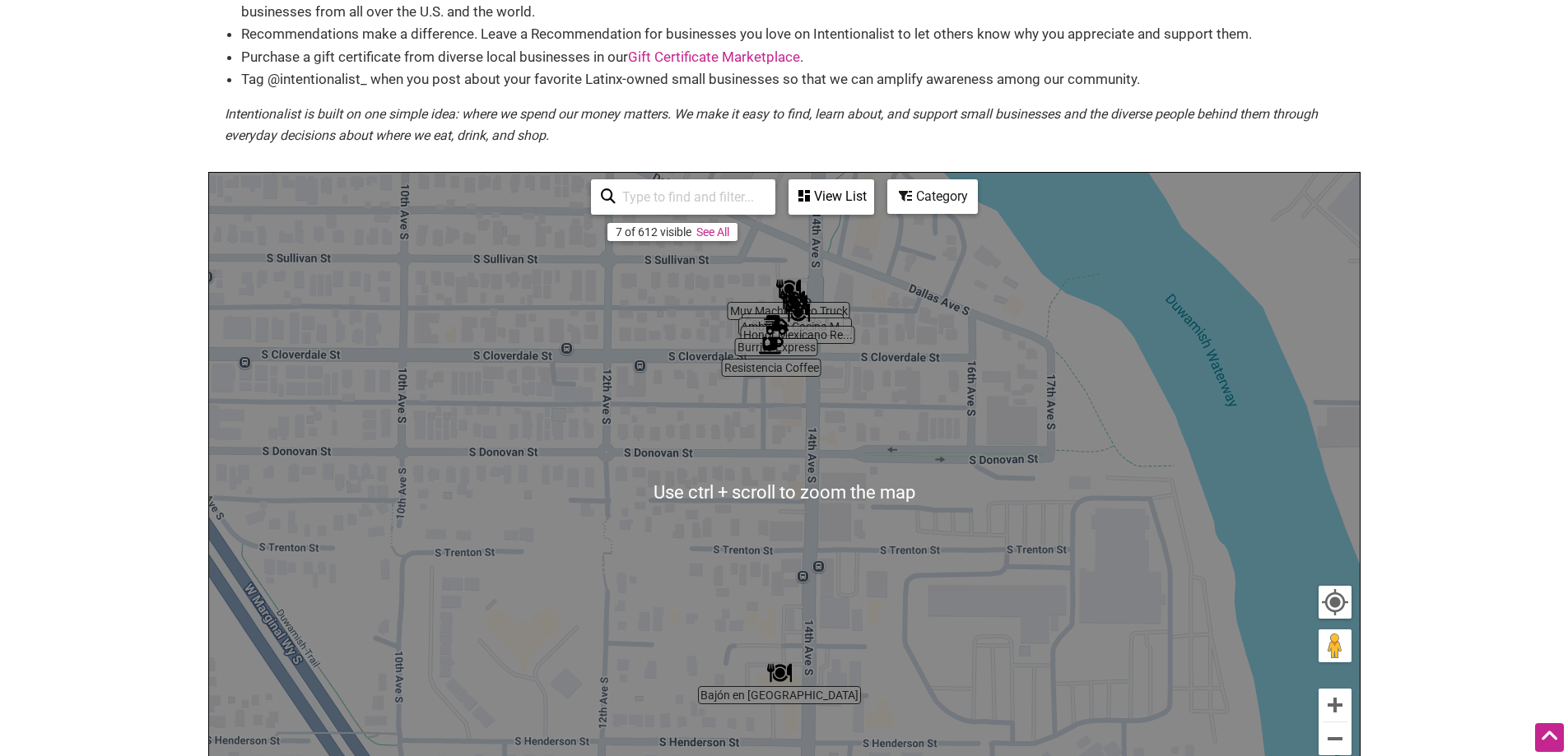
scroll to position [82, 0]
